Goal: Task Accomplishment & Management: Use online tool/utility

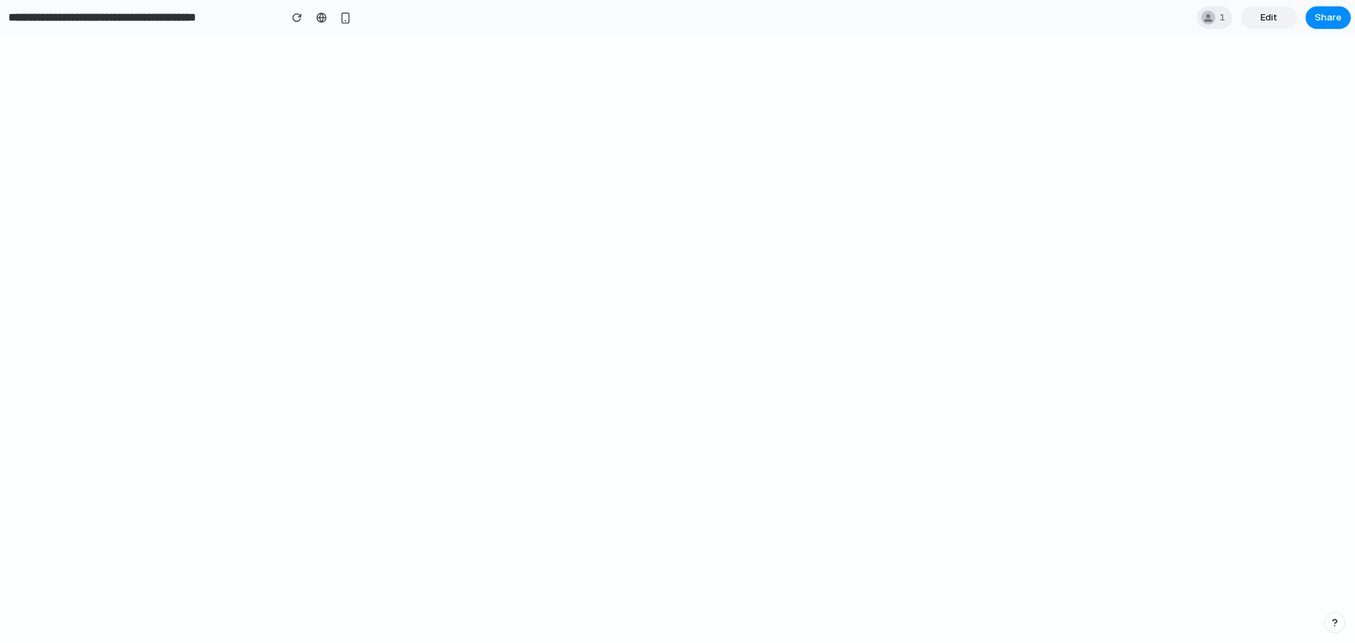
type input "**********"
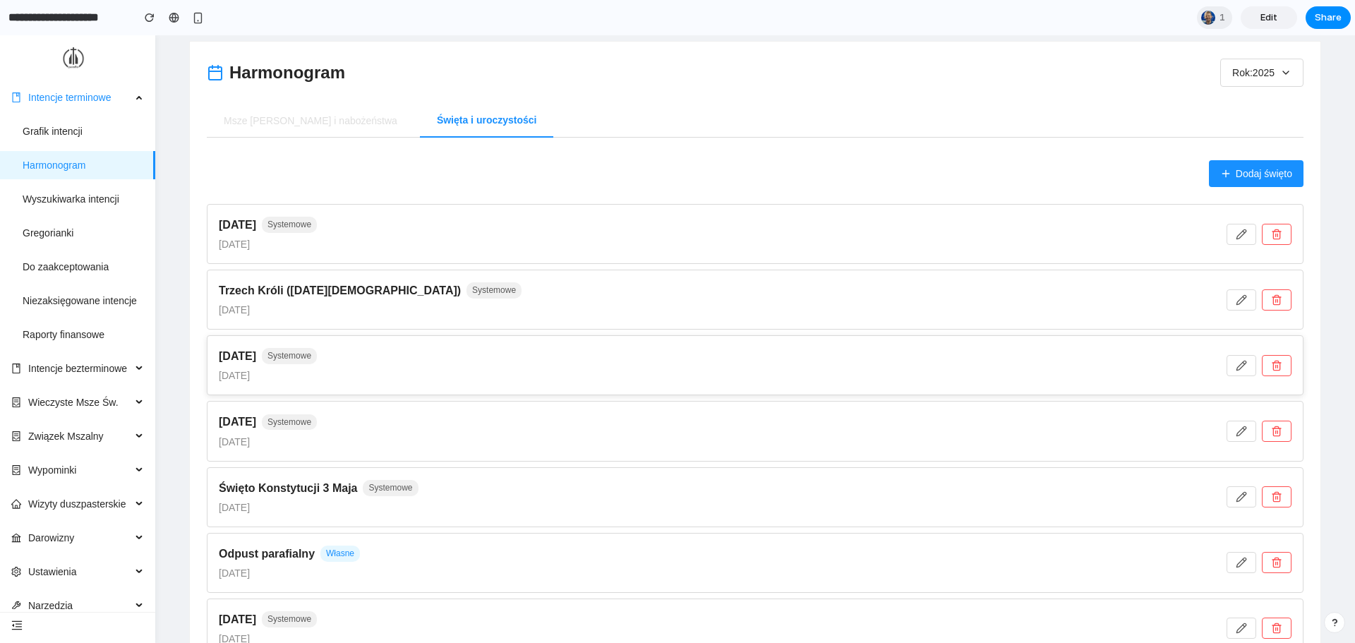
scroll to position [35, 0]
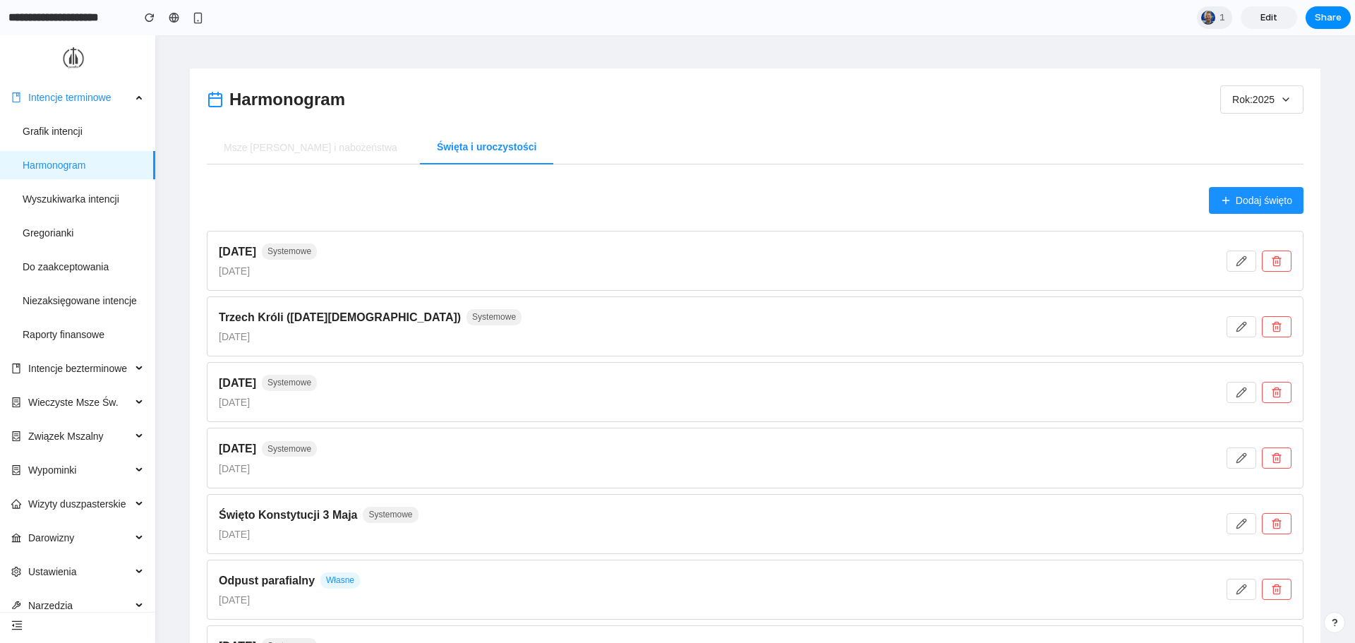
click at [1222, 205] on button "Dodaj święto" at bounding box center [1256, 200] width 95 height 27
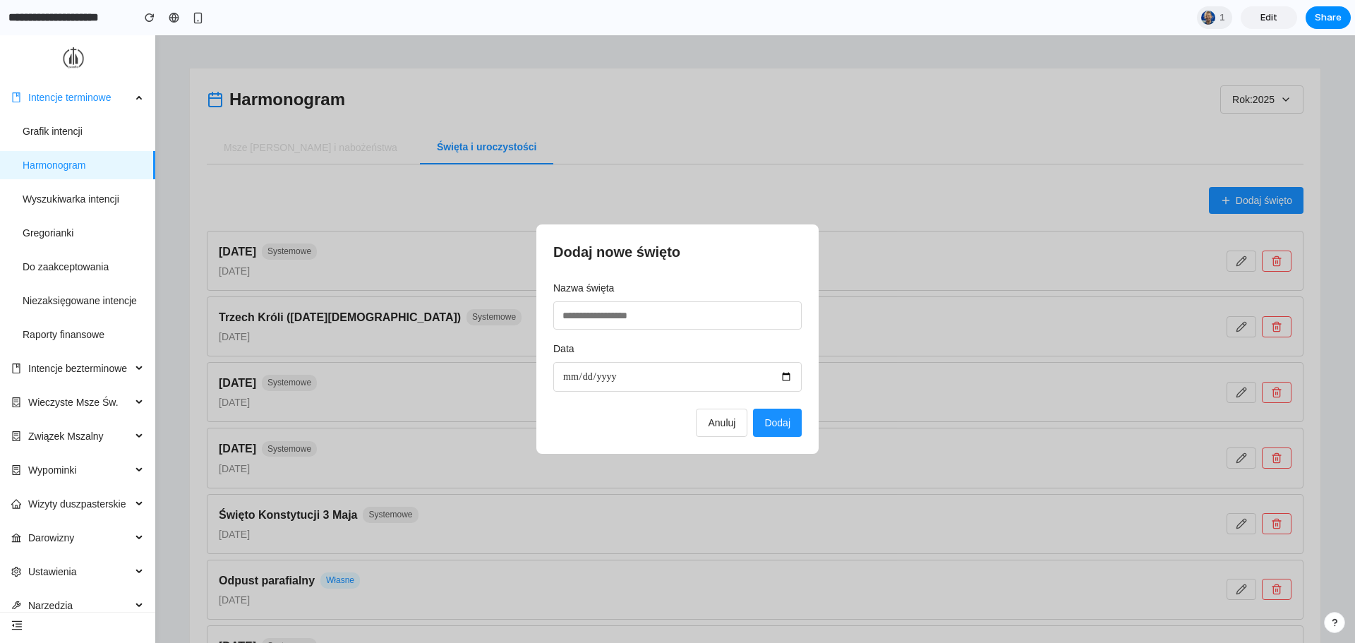
click at [716, 305] on input "text" at bounding box center [677, 315] width 248 height 28
click at [611, 316] on input "text" at bounding box center [677, 315] width 248 height 28
click at [633, 373] on input "date" at bounding box center [677, 377] width 248 height 30
click at [624, 319] on input "text" at bounding box center [677, 315] width 248 height 28
type input "****"
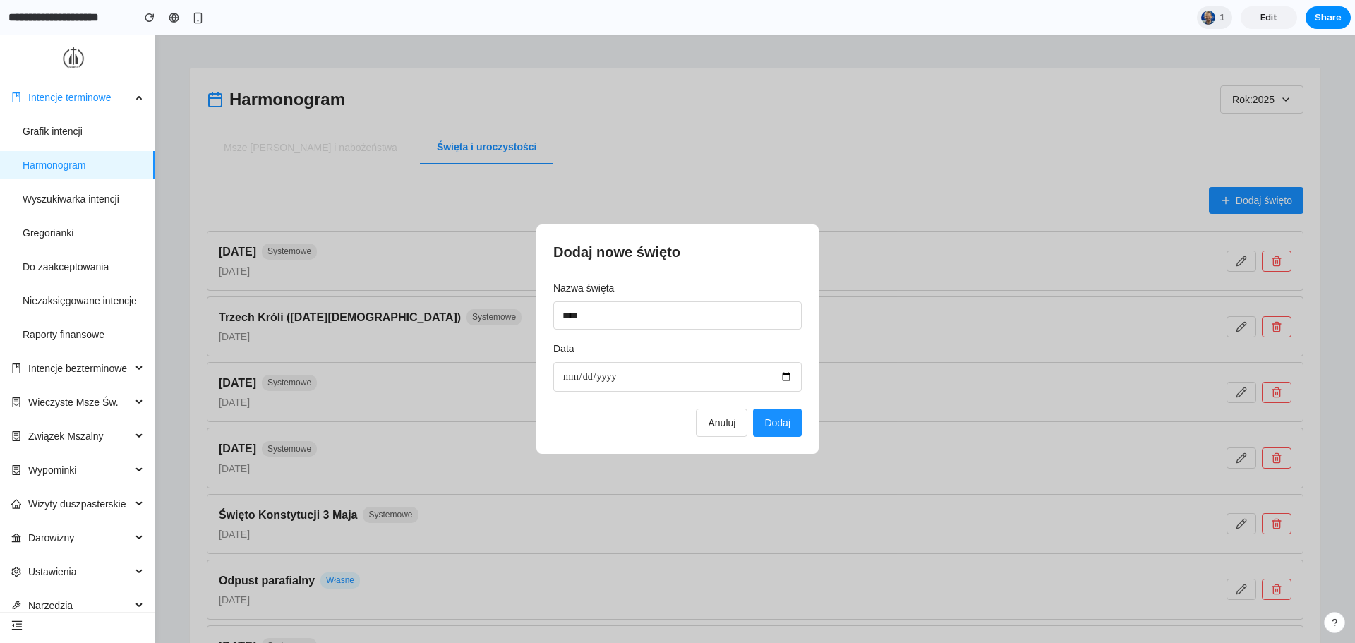
click at [634, 368] on input "date" at bounding box center [677, 377] width 248 height 30
click at [733, 376] on input "date" at bounding box center [677, 377] width 248 height 30
click at [788, 373] on input "date" at bounding box center [677, 377] width 248 height 30
type input "**********"
click at [776, 428] on span "Dodaj" at bounding box center [777, 422] width 26 height 11
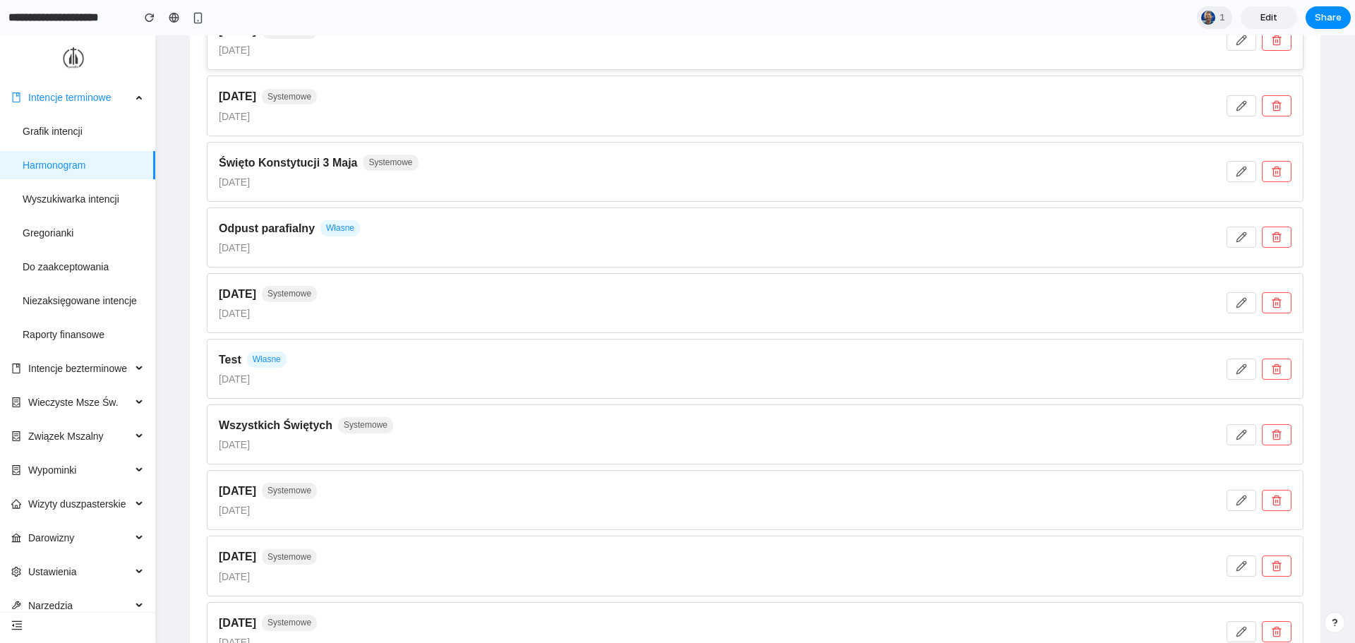
scroll to position [388, 0]
click at [1271, 371] on icon "button" at bounding box center [1276, 368] width 11 height 11
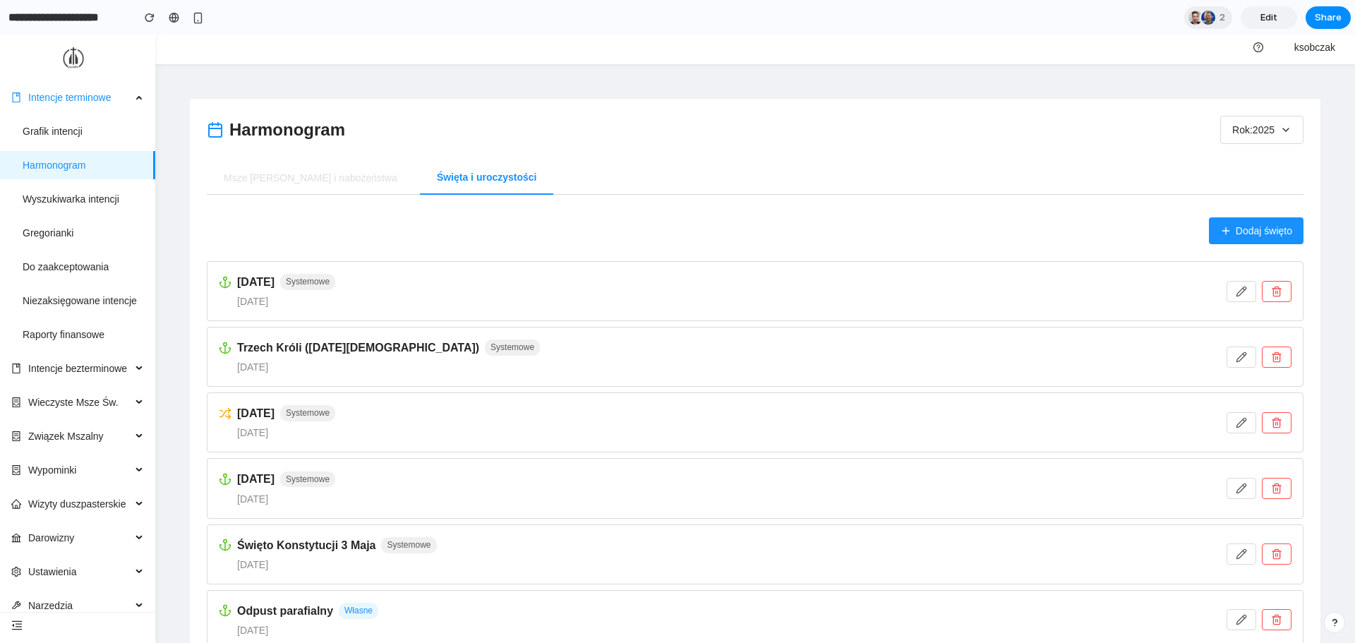
scroll to position [0, 0]
